Goal: Go to known website: Go to known website

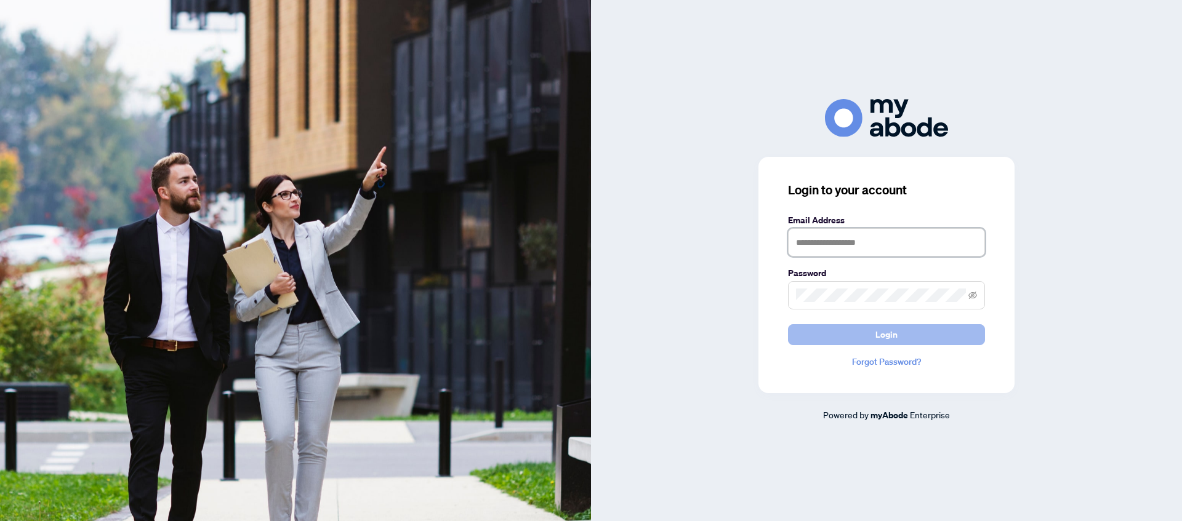
type input "**********"
click at [825, 330] on button "Login" at bounding box center [886, 334] width 197 height 21
